Goal: Task Accomplishment & Management: Use online tool/utility

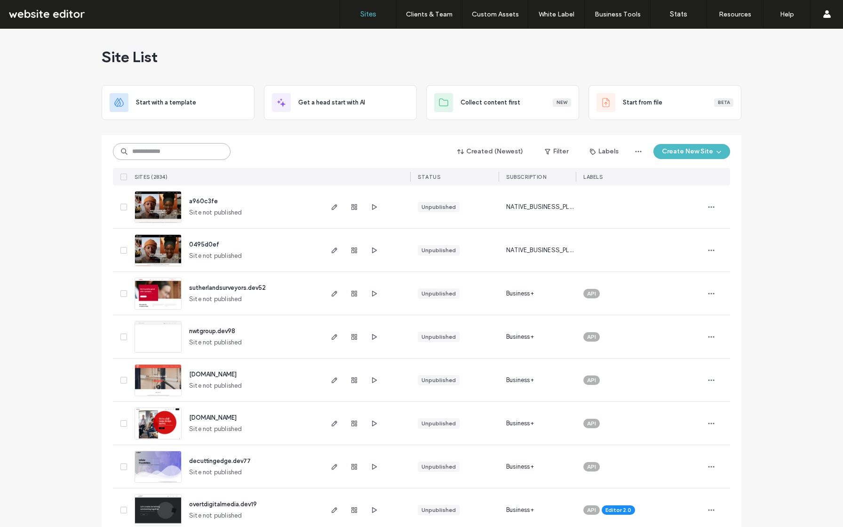
click at [178, 150] on input at bounding box center [172, 151] width 118 height 17
type input "**********"
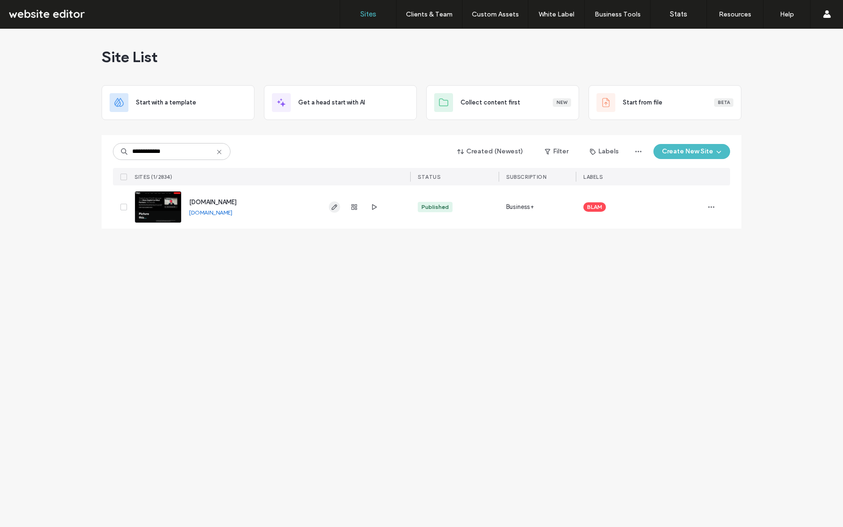
click at [336, 206] on icon "button" at bounding box center [335, 207] width 8 height 8
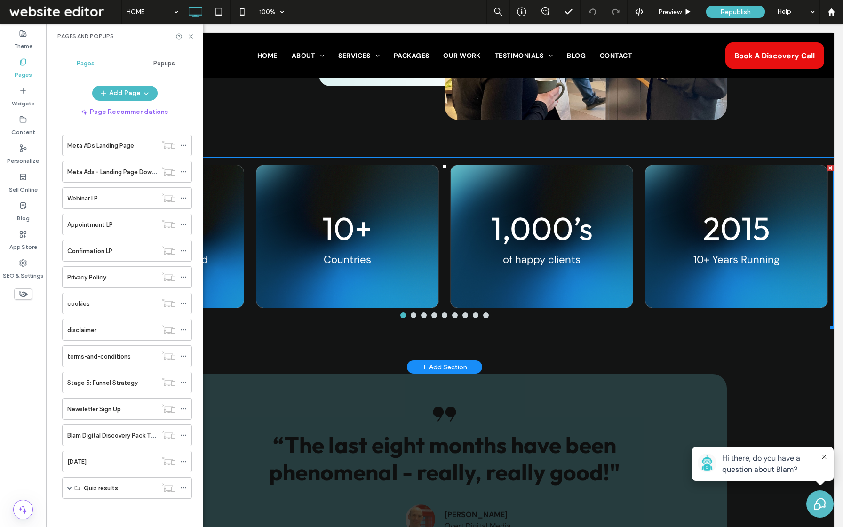
scroll to position [807, 0]
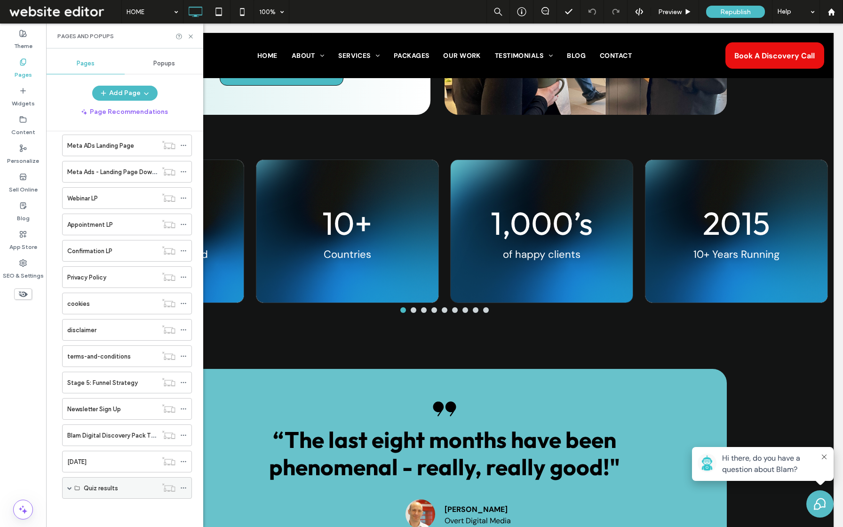
click at [119, 484] on div "Quiz results" at bounding box center [120, 488] width 73 height 10
click at [72, 482] on div "Quiz results" at bounding box center [127, 488] width 130 height 22
click at [68, 492] on span at bounding box center [69, 487] width 5 height 21
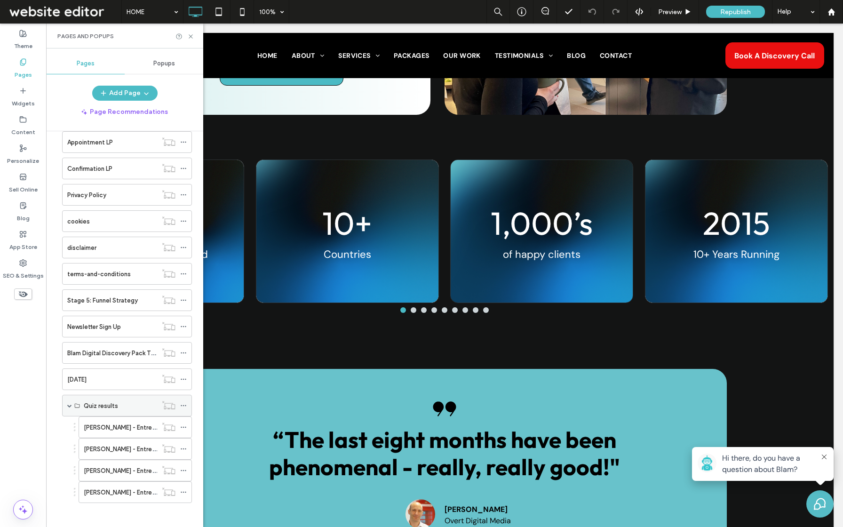
scroll to position [569, 0]
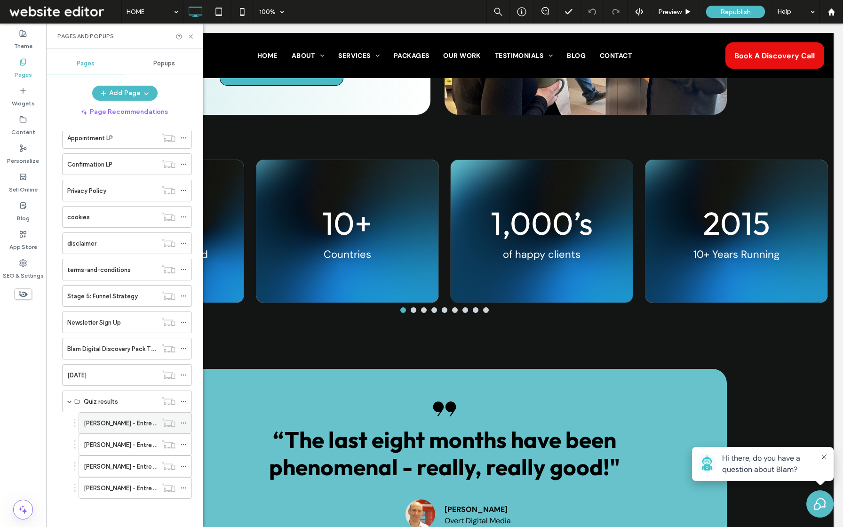
click at [115, 425] on label "[PERSON_NAME] - Entrepreneur Quiz Result LP" at bounding box center [150, 423] width 132 height 16
click at [190, 34] on icon at bounding box center [190, 36] width 7 height 7
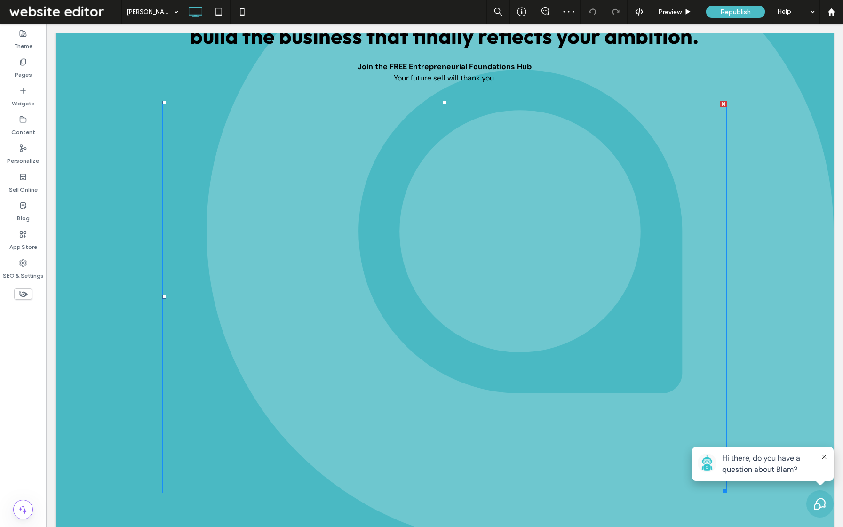
scroll to position [2095, 0]
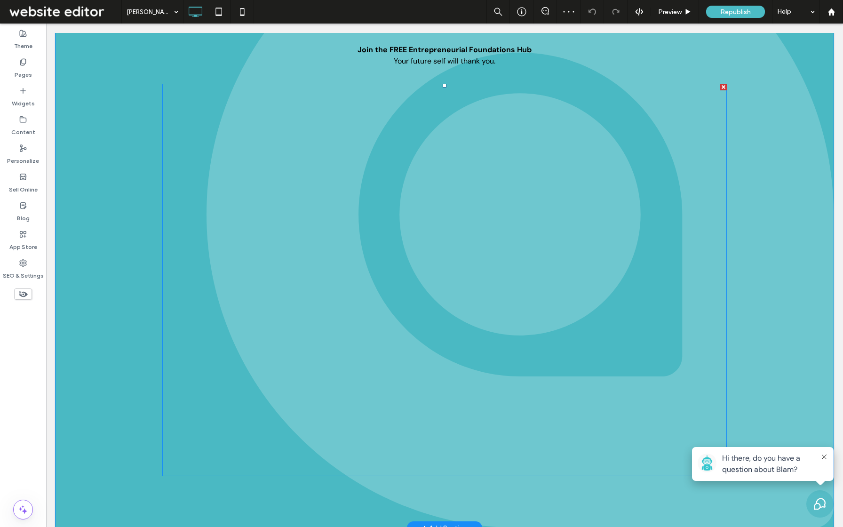
click at [545, 103] on span at bounding box center [444, 280] width 564 height 392
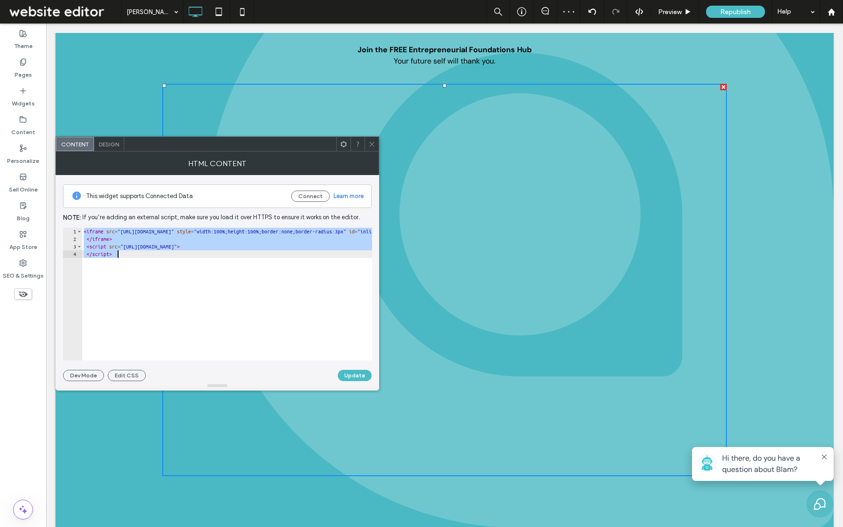
paste textarea "Cursor at row 4"
type textarea "**********"
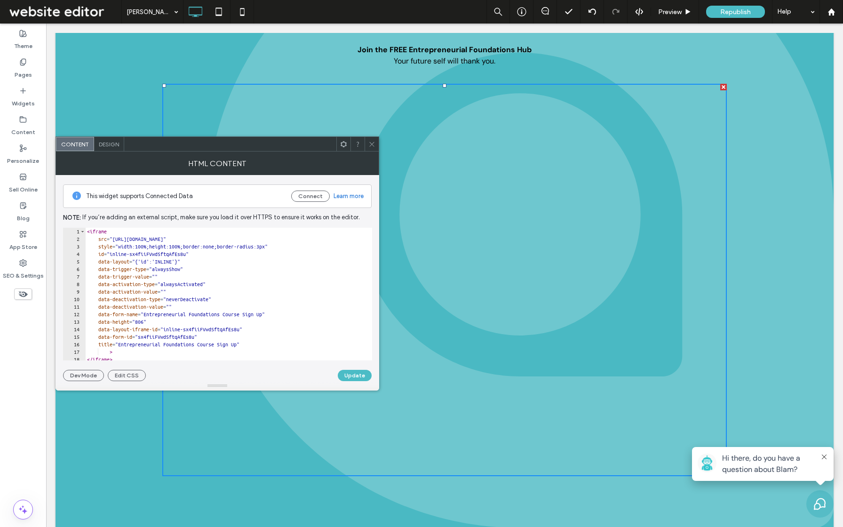
scroll to position [0, 0]
click at [353, 377] on button "Update" at bounding box center [355, 375] width 34 height 11
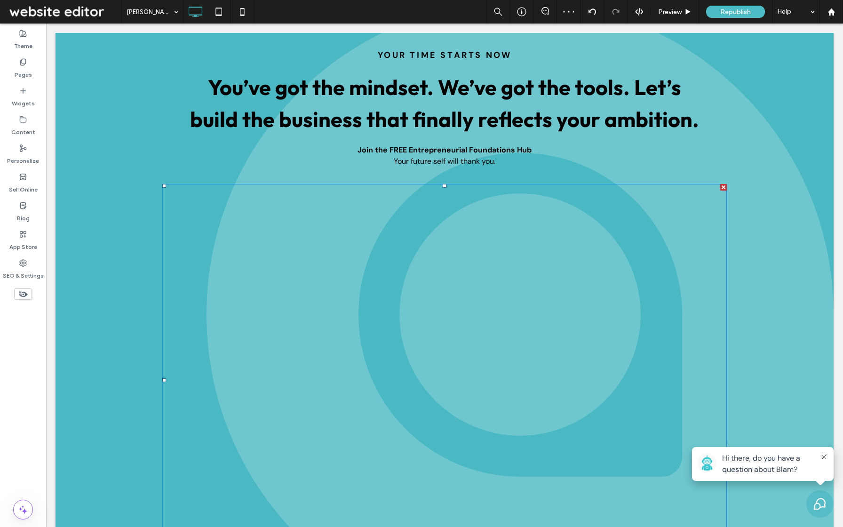
scroll to position [2095, 0]
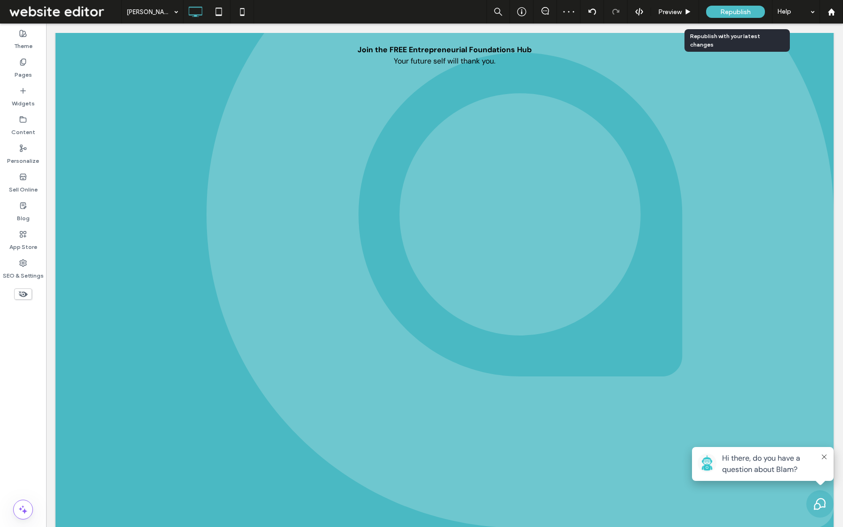
click at [732, 17] on div "Republish" at bounding box center [735, 12] width 59 height 12
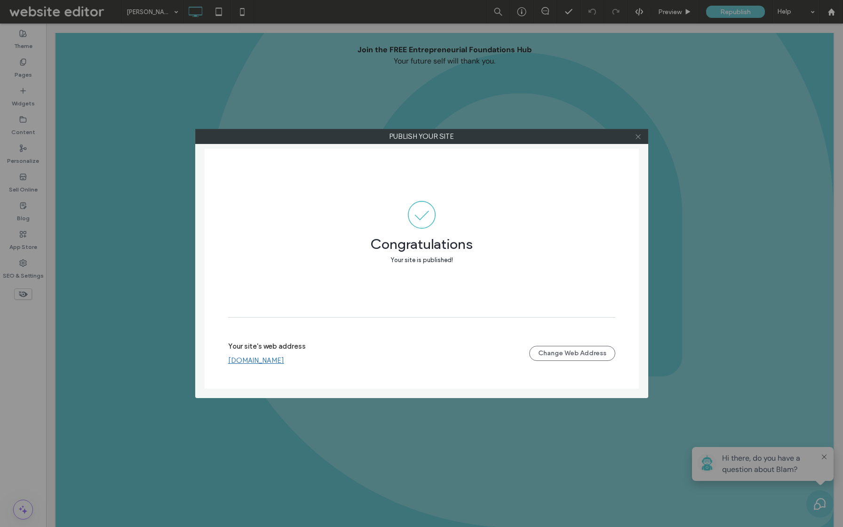
click at [638, 135] on icon at bounding box center [637, 136] width 7 height 7
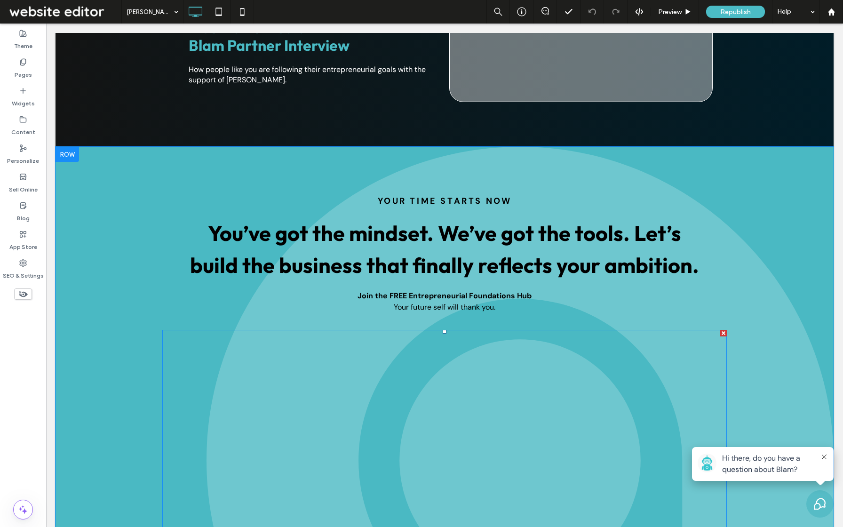
scroll to position [1847, 0]
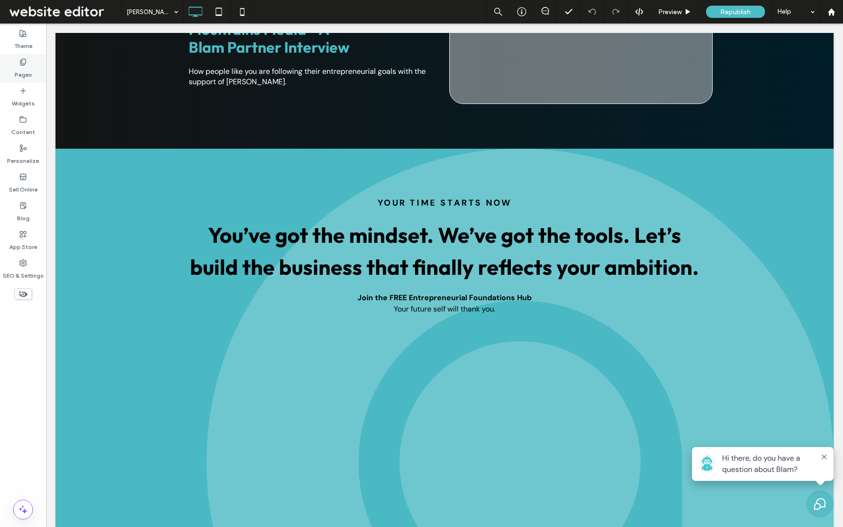
click at [30, 70] on label "Pages" at bounding box center [23, 72] width 17 height 13
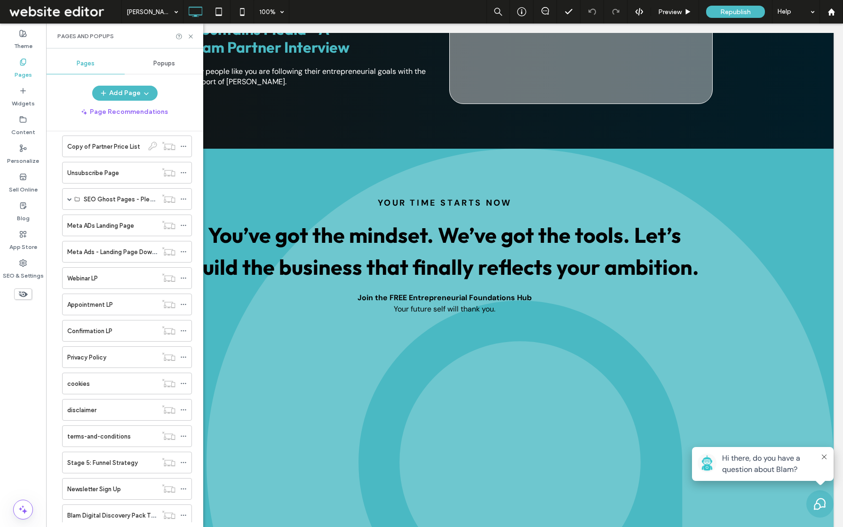
scroll to position [569, 0]
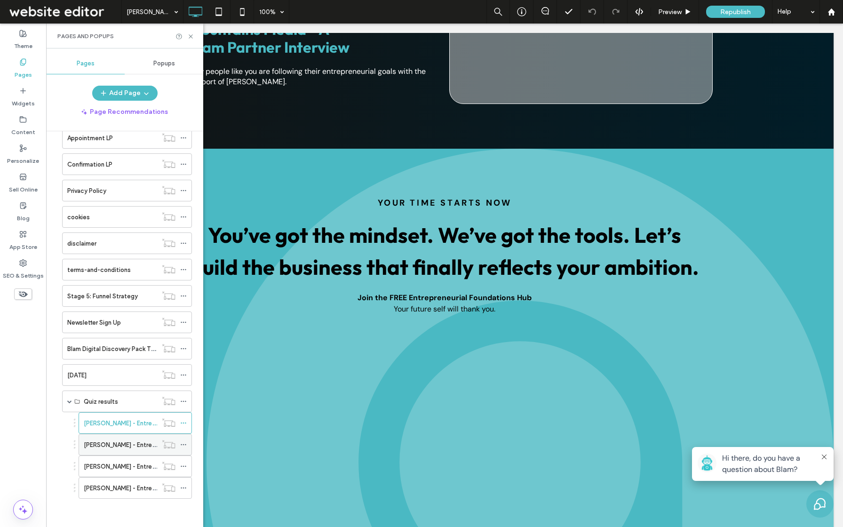
click at [116, 444] on label "[PERSON_NAME] - Entrepreneur Quiz Result LP" at bounding box center [150, 444] width 132 height 16
click at [190, 35] on icon at bounding box center [190, 36] width 7 height 7
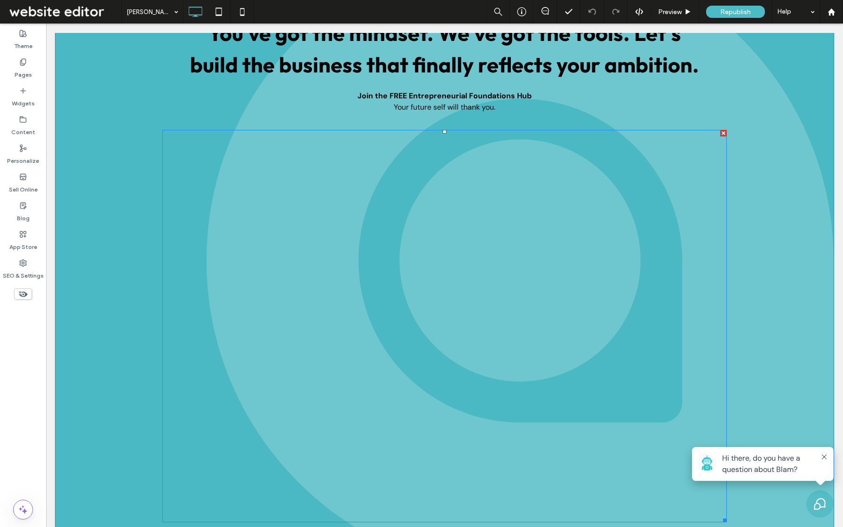
scroll to position [2123, 0]
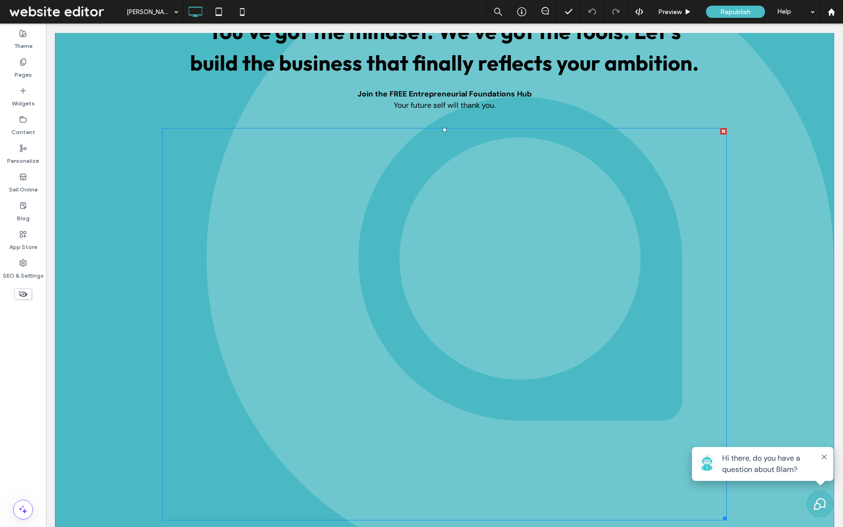
click at [375, 290] on span at bounding box center [444, 324] width 564 height 392
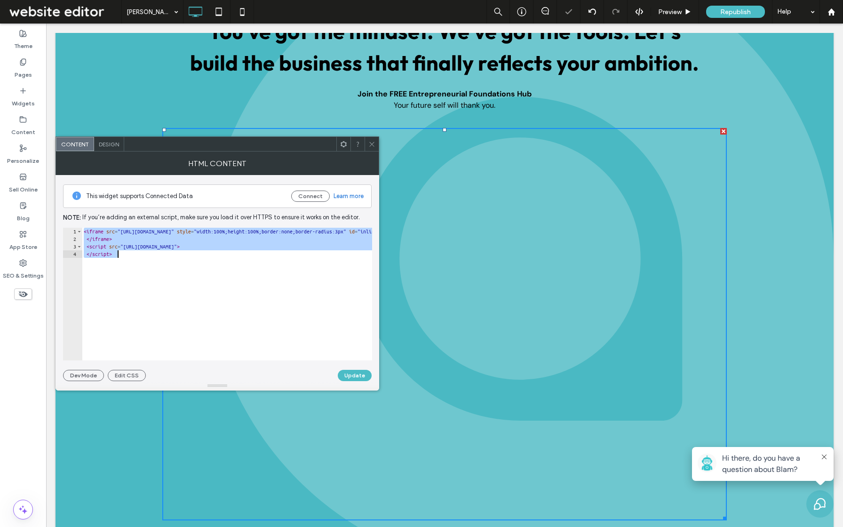
paste textarea "Cursor at row 4"
type textarea "**********"
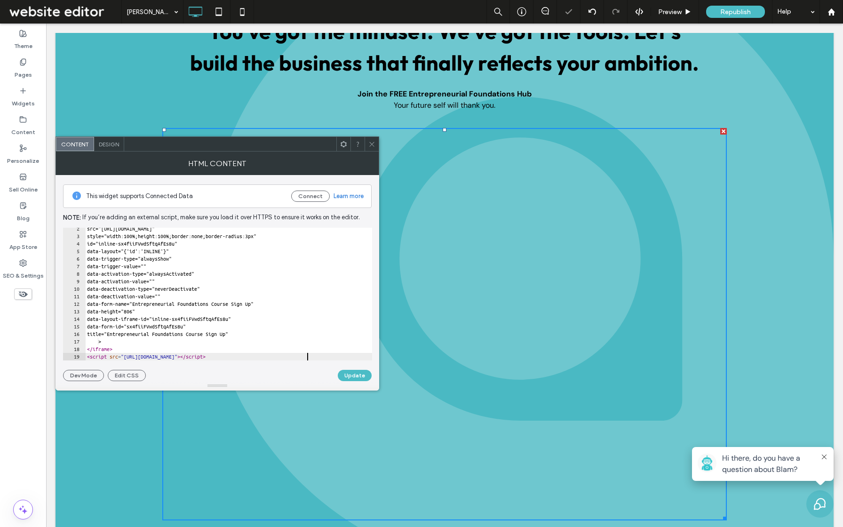
scroll to position [10, 0]
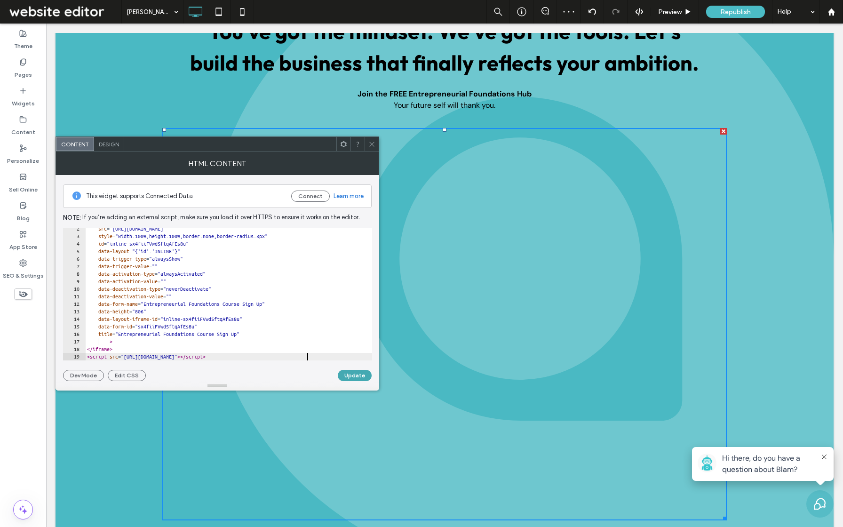
click at [352, 374] on button "Update" at bounding box center [355, 375] width 34 height 11
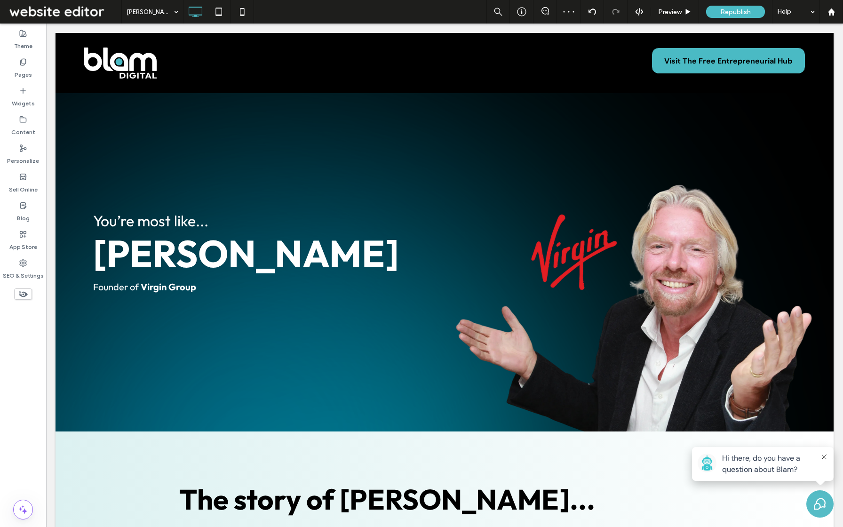
scroll to position [667, 0]
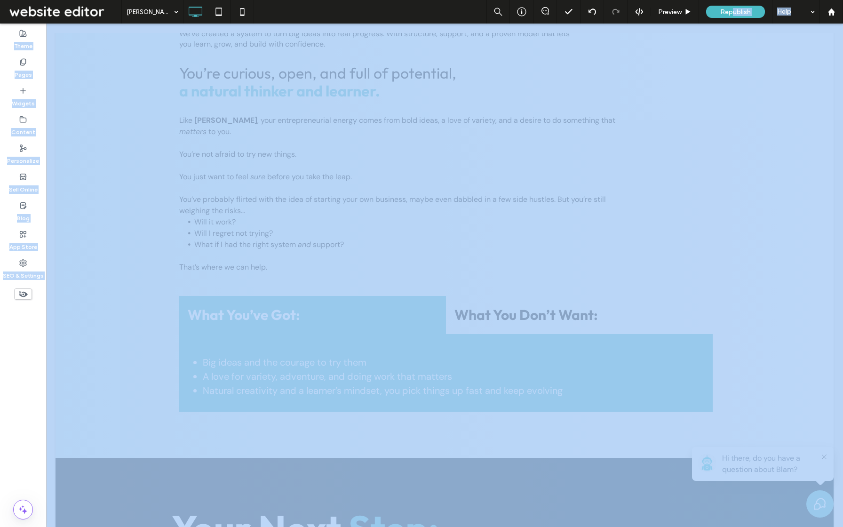
click at [733, 10] on span "Republish" at bounding box center [735, 12] width 31 height 8
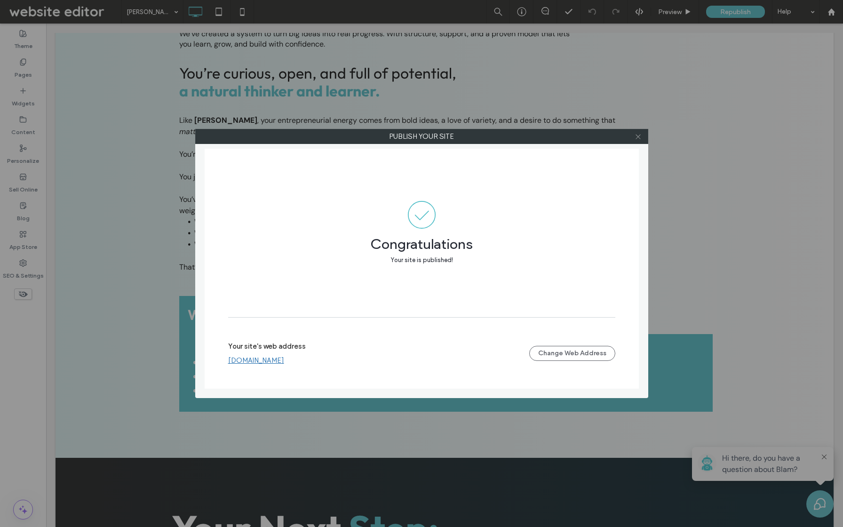
click at [638, 137] on icon at bounding box center [637, 136] width 7 height 7
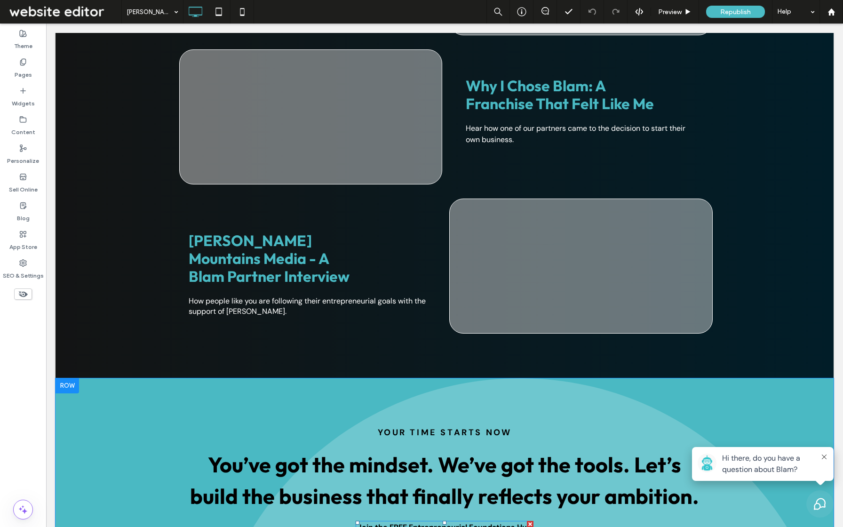
scroll to position [1573, 0]
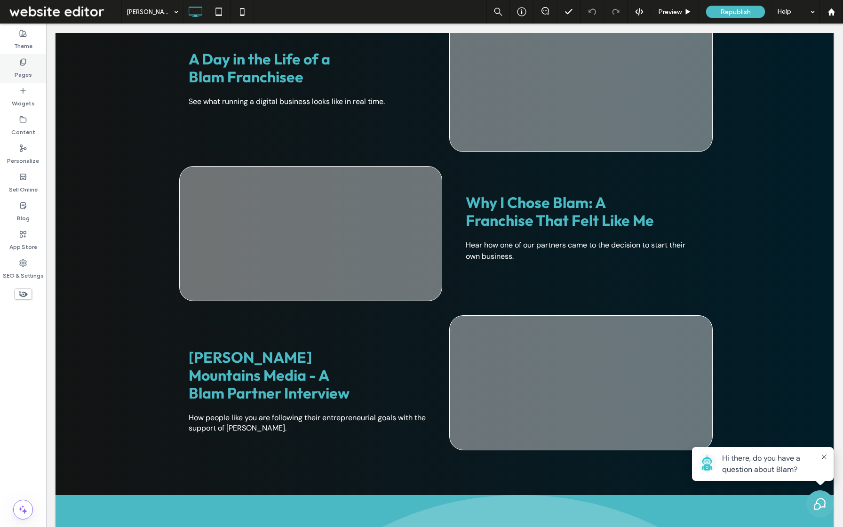
click at [27, 72] on label "Pages" at bounding box center [23, 72] width 17 height 13
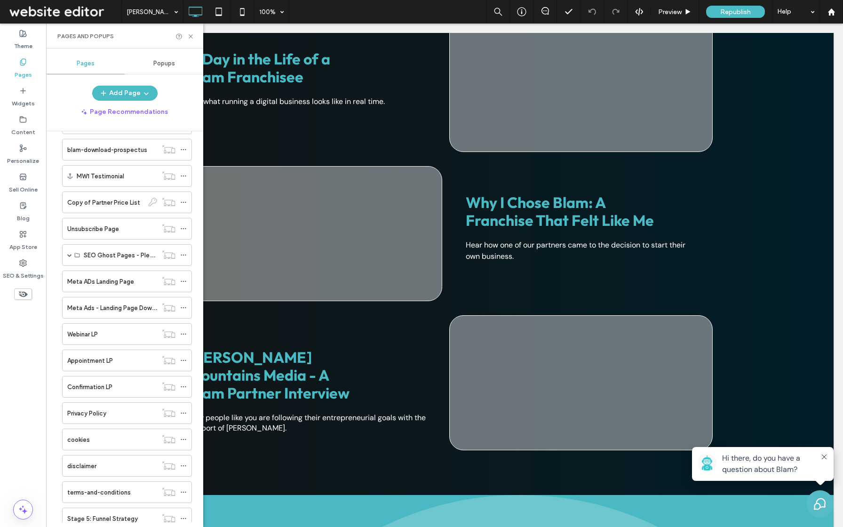
scroll to position [569, 0]
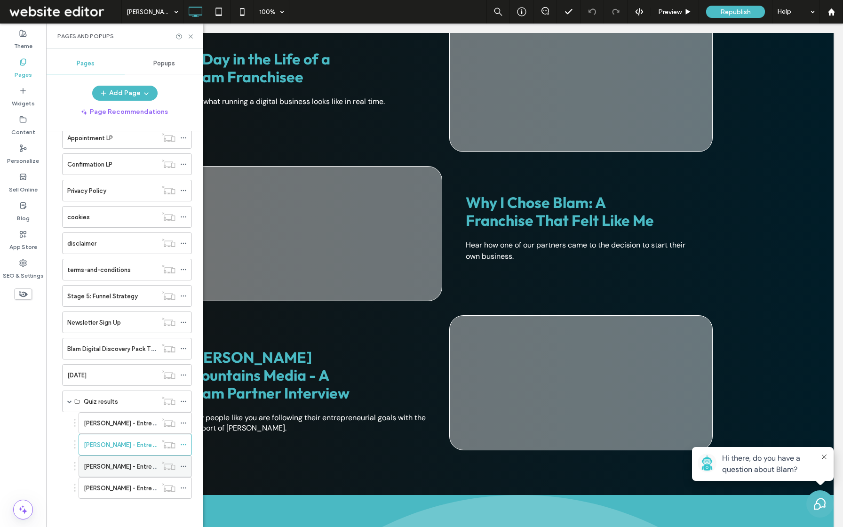
click at [126, 469] on label "[PERSON_NAME] - Entrepreneur Quiz Result LP" at bounding box center [150, 466] width 132 height 16
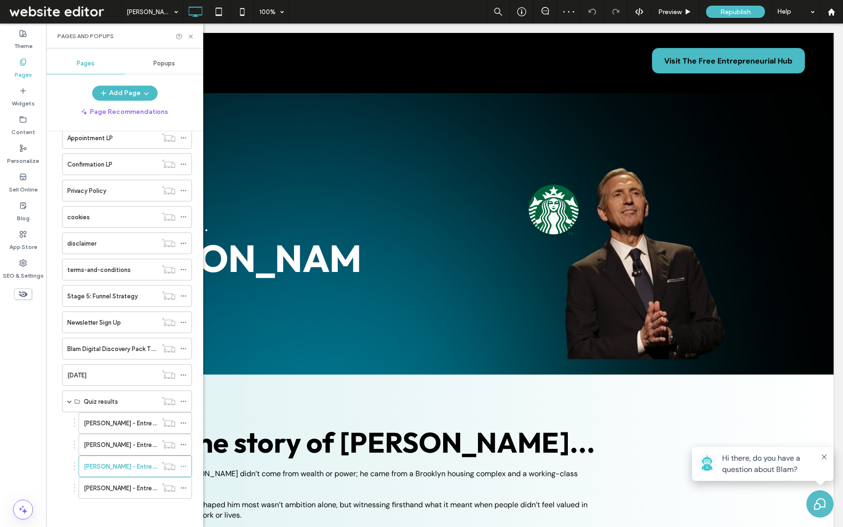
scroll to position [2099, 0]
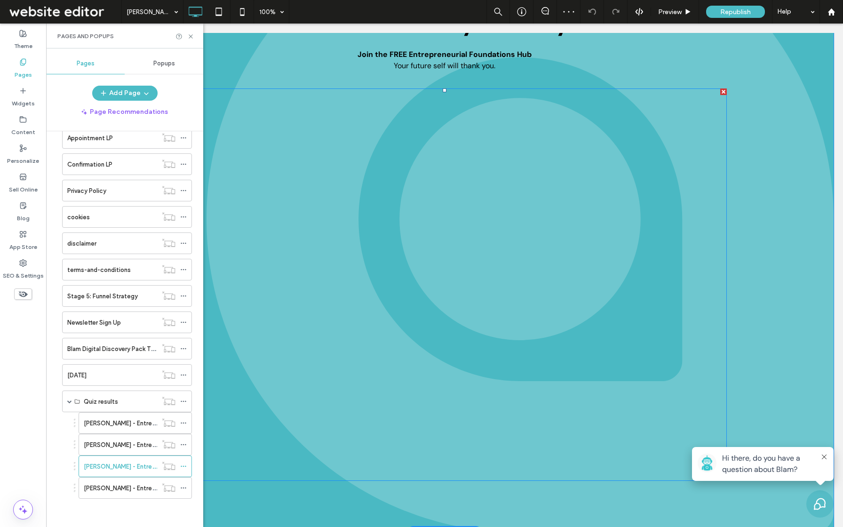
click at [418, 324] on span at bounding box center [444, 284] width 564 height 392
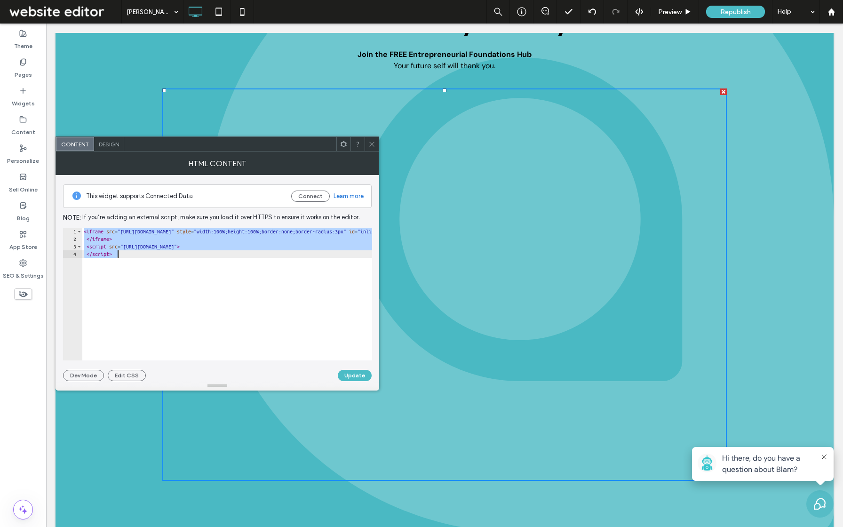
paste textarea "Cursor at row 4"
type textarea "**********"
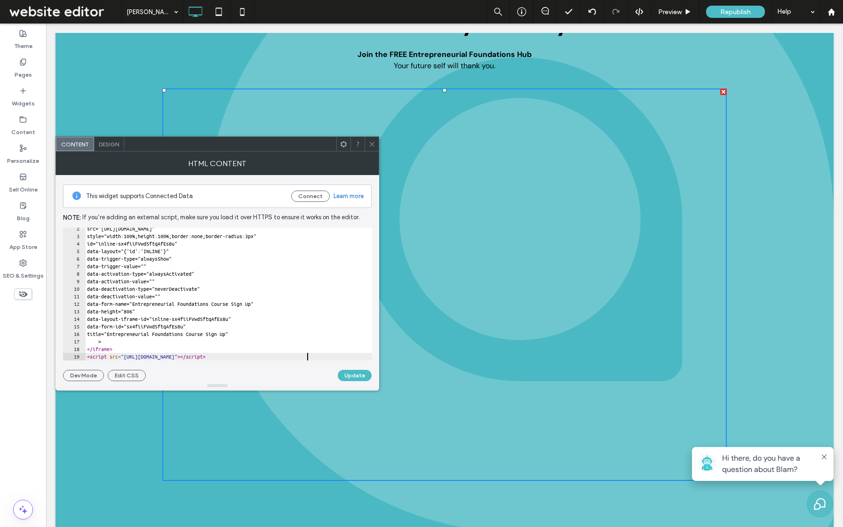
scroll to position [10, 0]
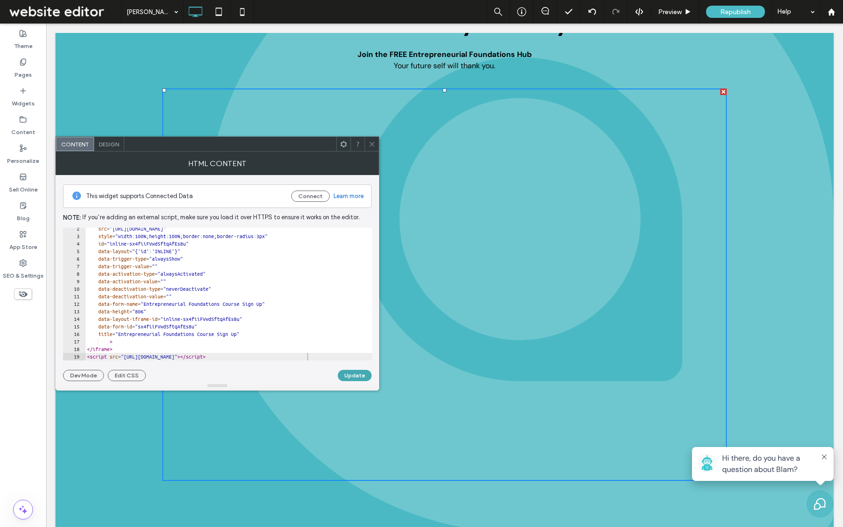
click at [360, 373] on button "Update" at bounding box center [355, 375] width 34 height 11
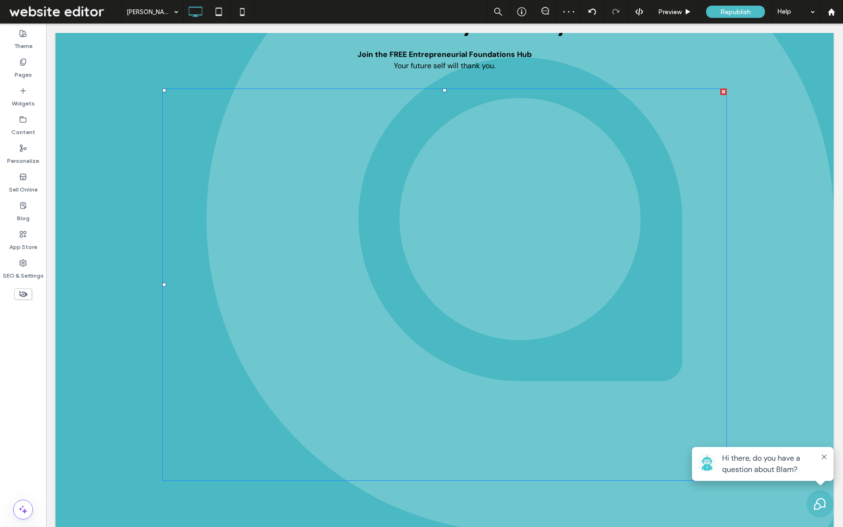
scroll to position [2095, 0]
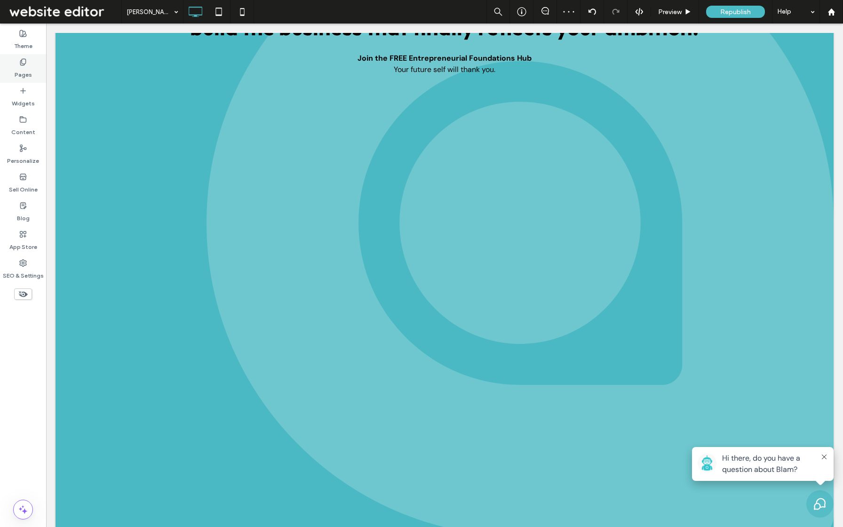
click at [29, 68] on label "Pages" at bounding box center [23, 72] width 17 height 13
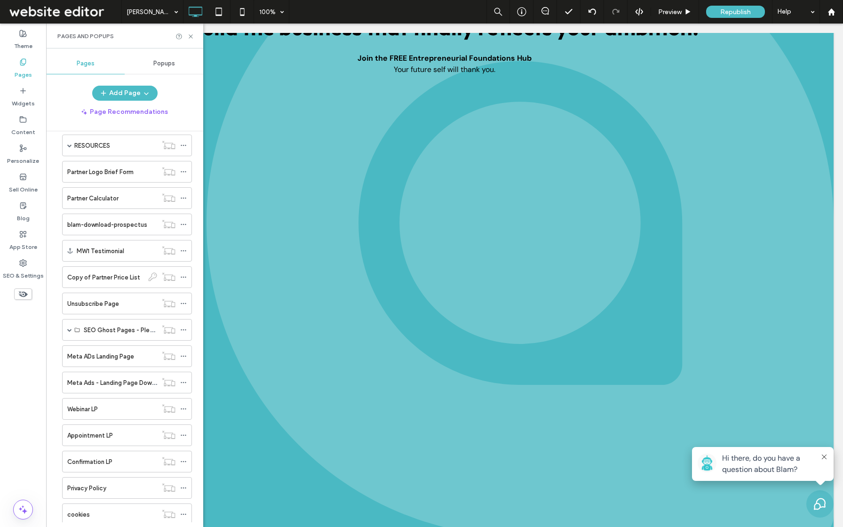
scroll to position [569, 0]
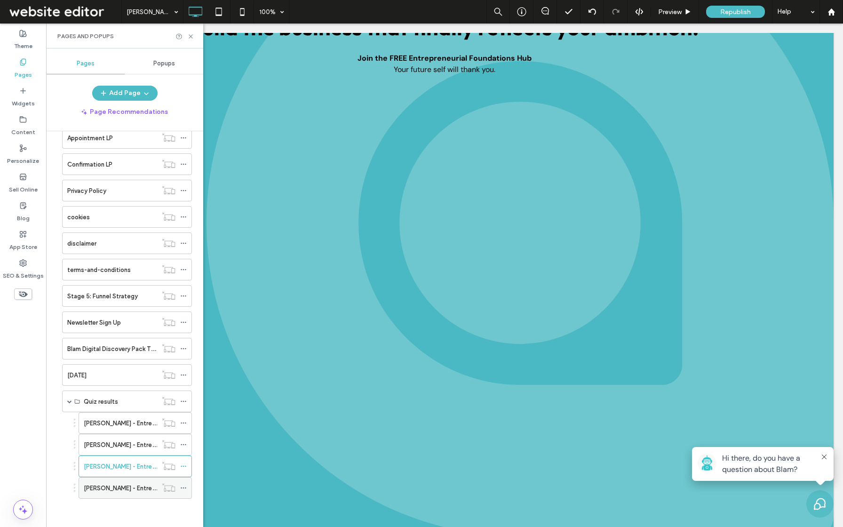
click at [121, 484] on label "[PERSON_NAME] - Entrepreneur Quiz Result LP" at bounding box center [150, 488] width 132 height 16
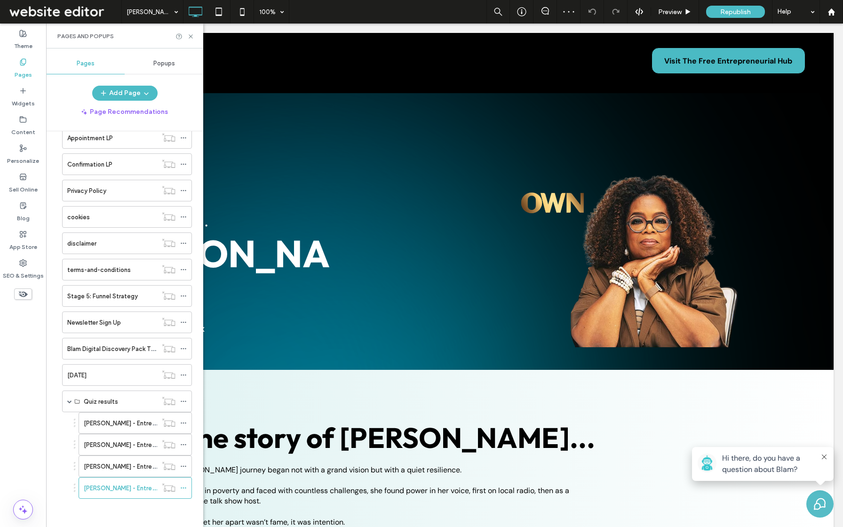
scroll to position [2155, 0]
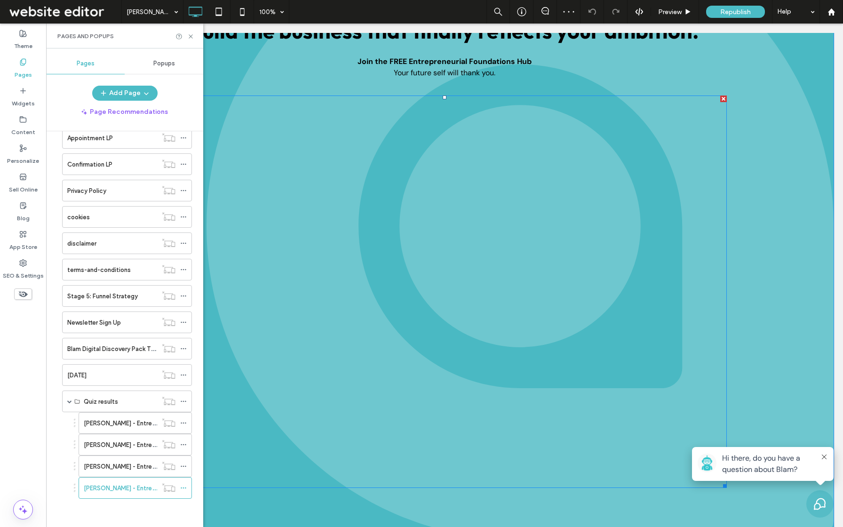
click at [432, 278] on span at bounding box center [444, 291] width 564 height 392
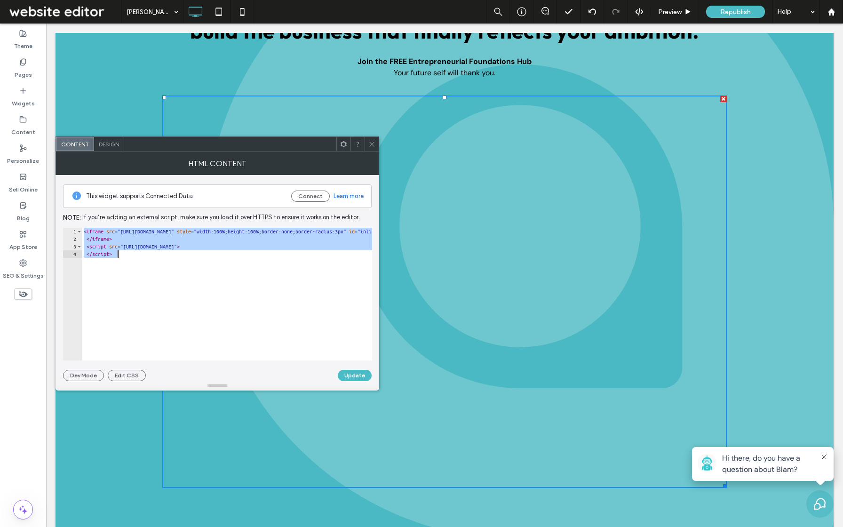
paste textarea "Cursor at row 4"
type textarea "**********"
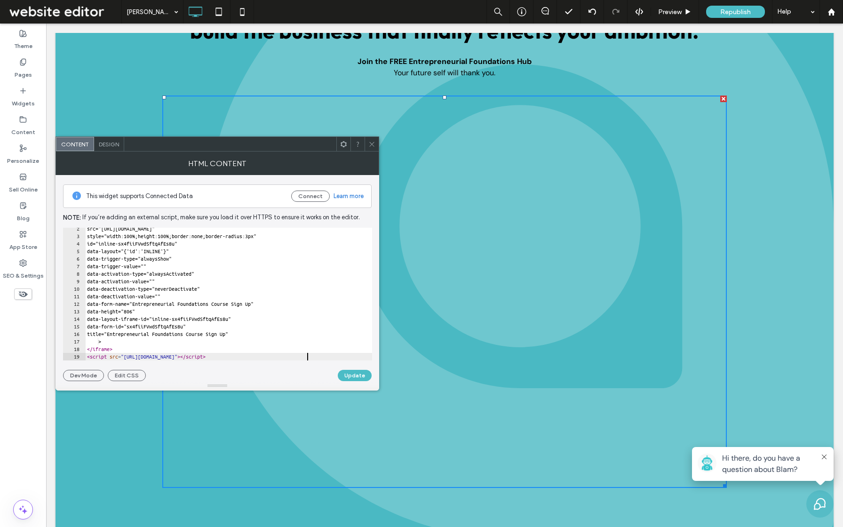
scroll to position [10, 0]
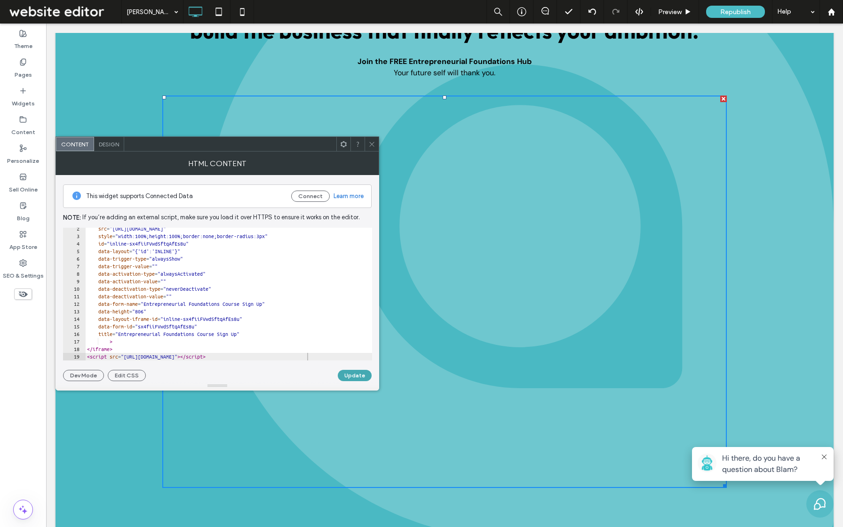
click at [355, 377] on button "Update" at bounding box center [355, 375] width 34 height 11
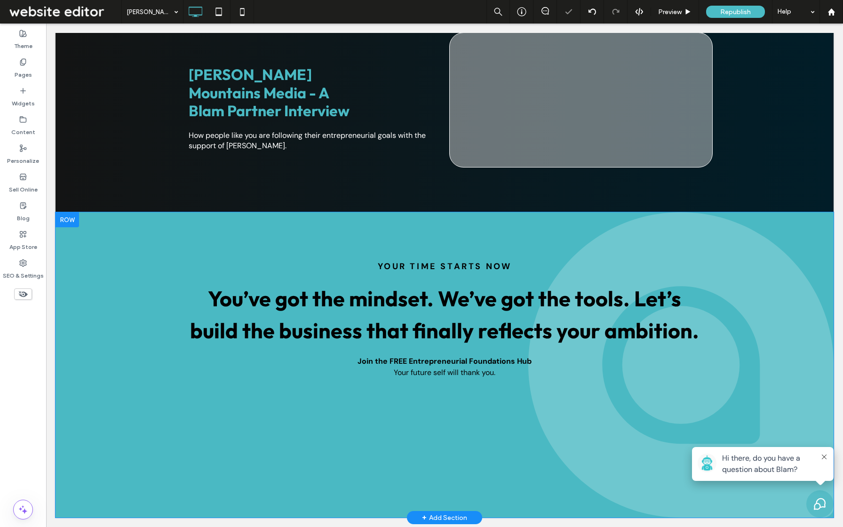
scroll to position [1833, 0]
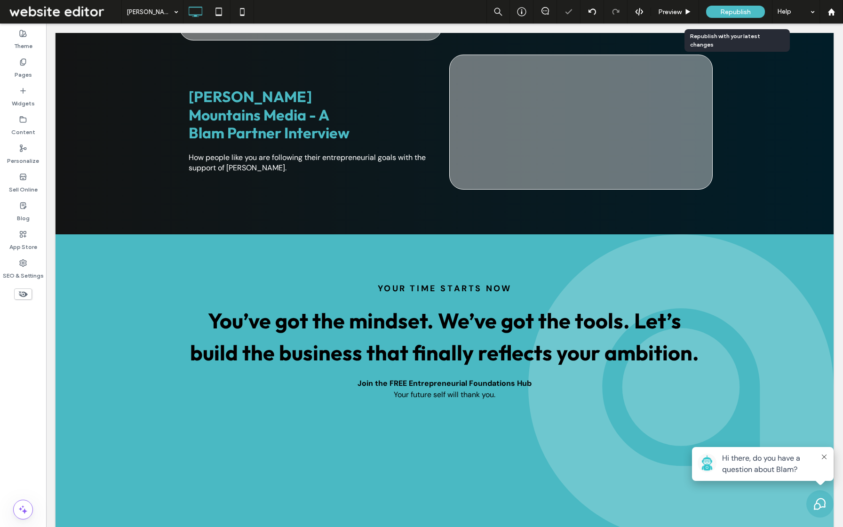
click at [745, 13] on span "Republish" at bounding box center [735, 12] width 31 height 8
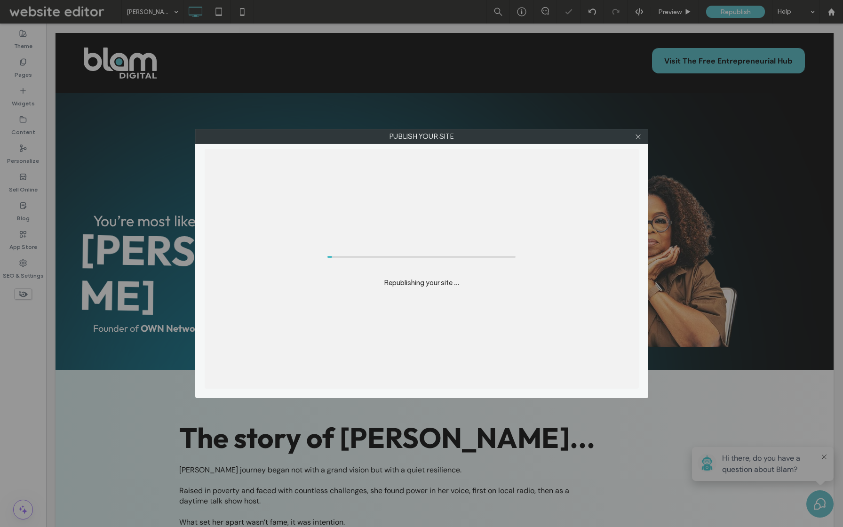
scroll to position [0, 0]
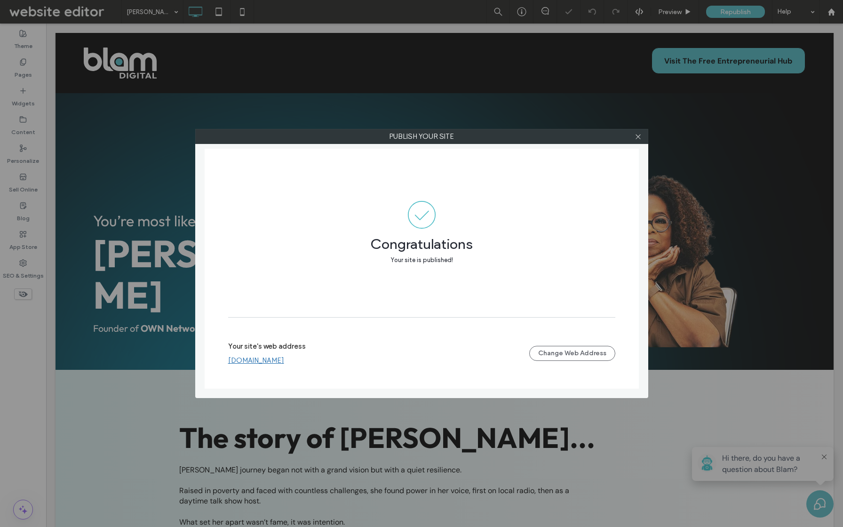
click at [643, 135] on div at bounding box center [638, 136] width 14 height 14
click at [637, 134] on icon at bounding box center [637, 136] width 7 height 7
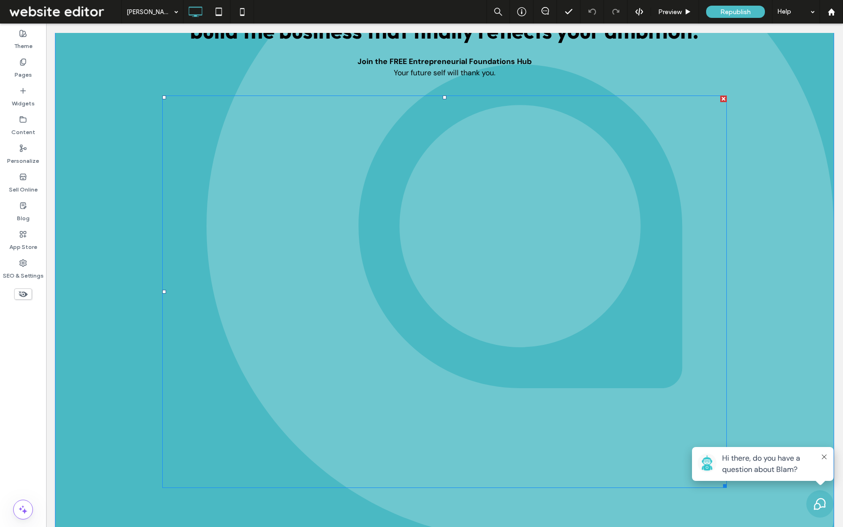
scroll to position [2024, 0]
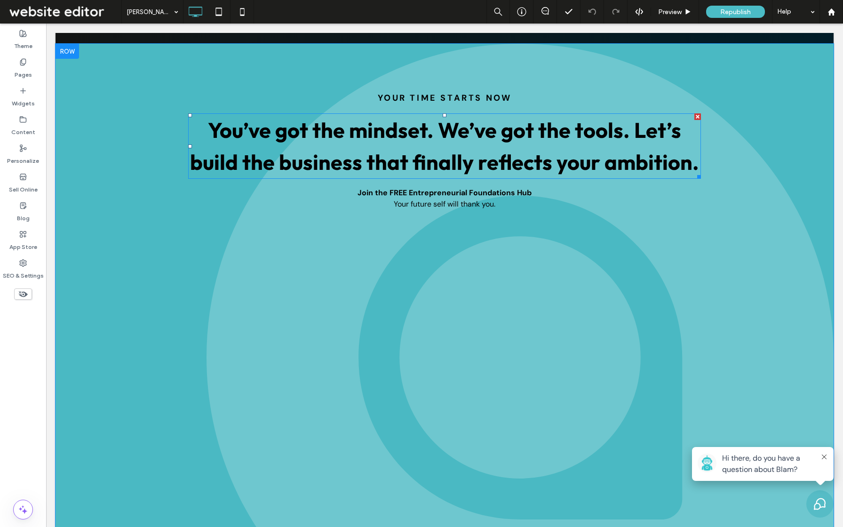
click at [572, 143] on span "You’ve got the mindset. We’ve got the tools. Let’s build the business that fina…" at bounding box center [444, 146] width 509 height 59
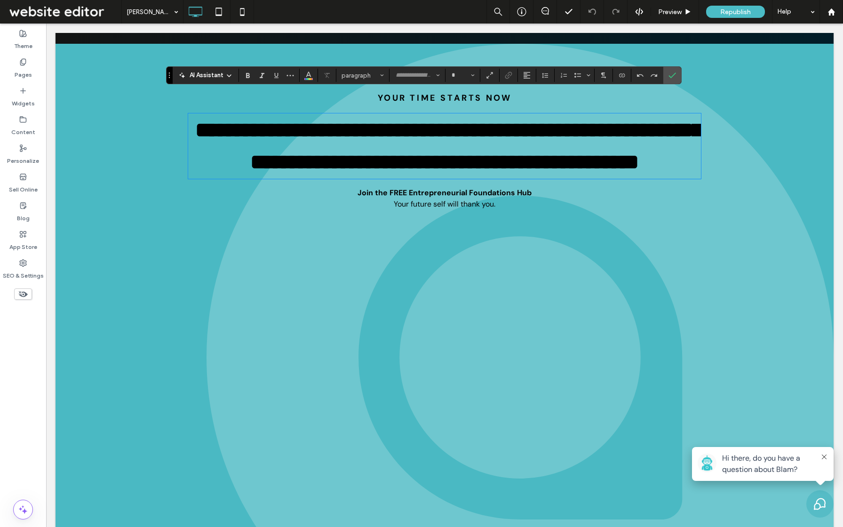
type input "******"
type input "**"
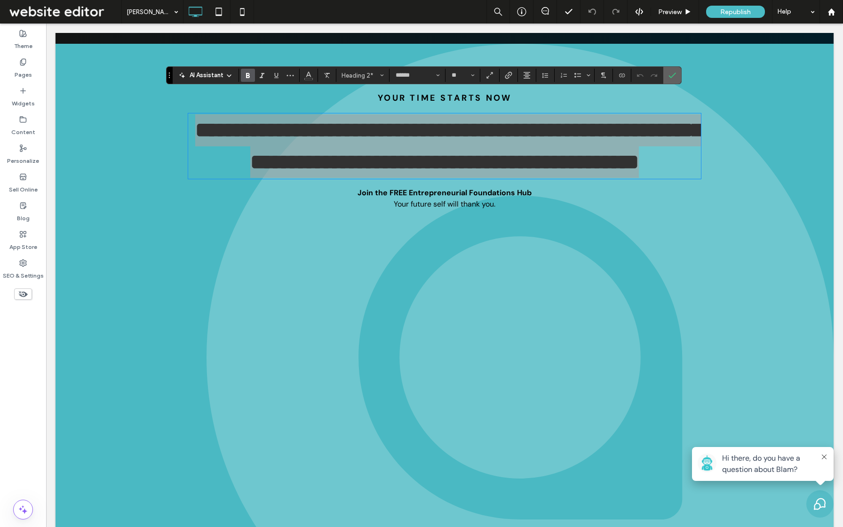
click at [675, 79] on icon "Confirm" at bounding box center [672, 75] width 8 height 8
